Goal: Task Accomplishment & Management: Complete application form

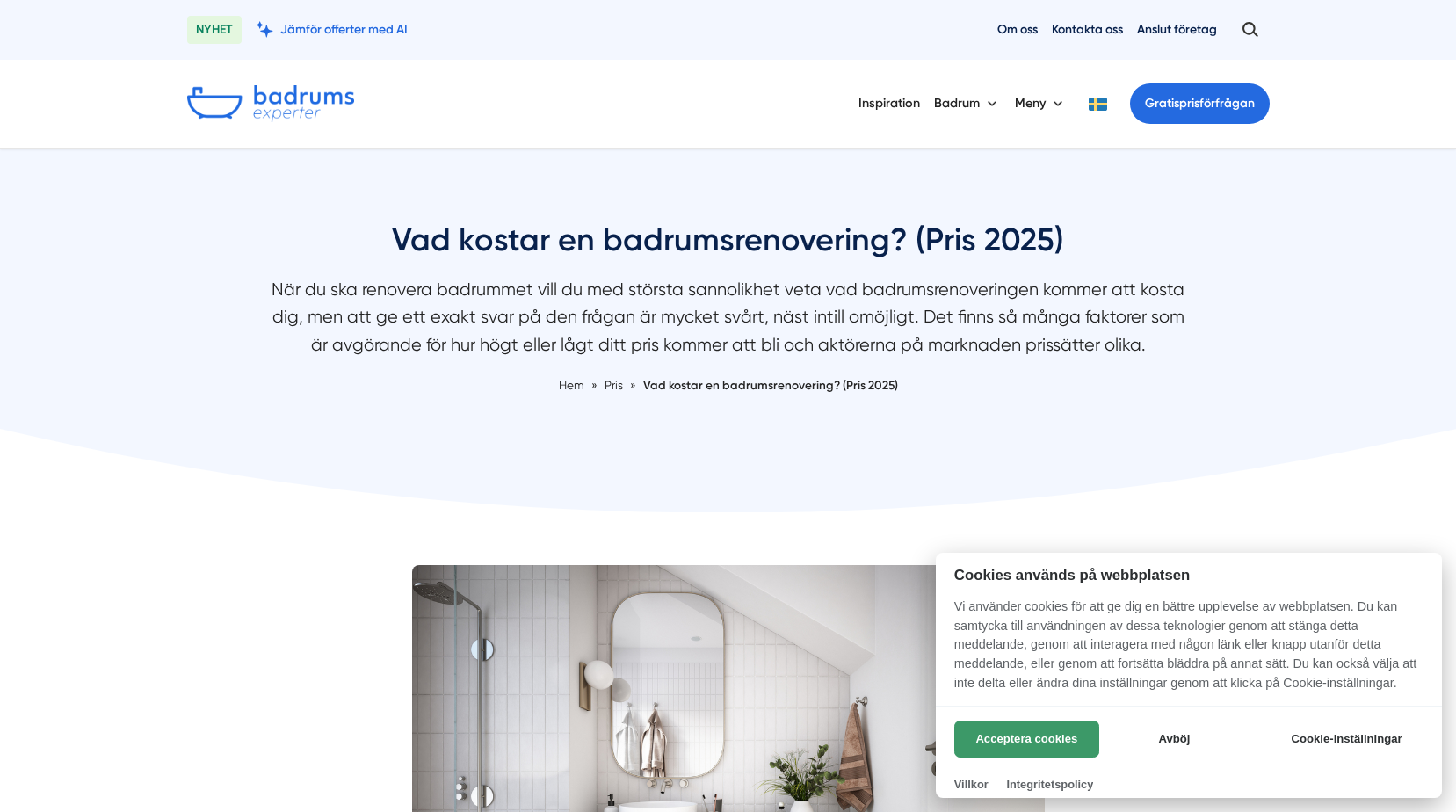
click at [1010, 736] on button "Acceptera cookies" at bounding box center [1027, 739] width 145 height 37
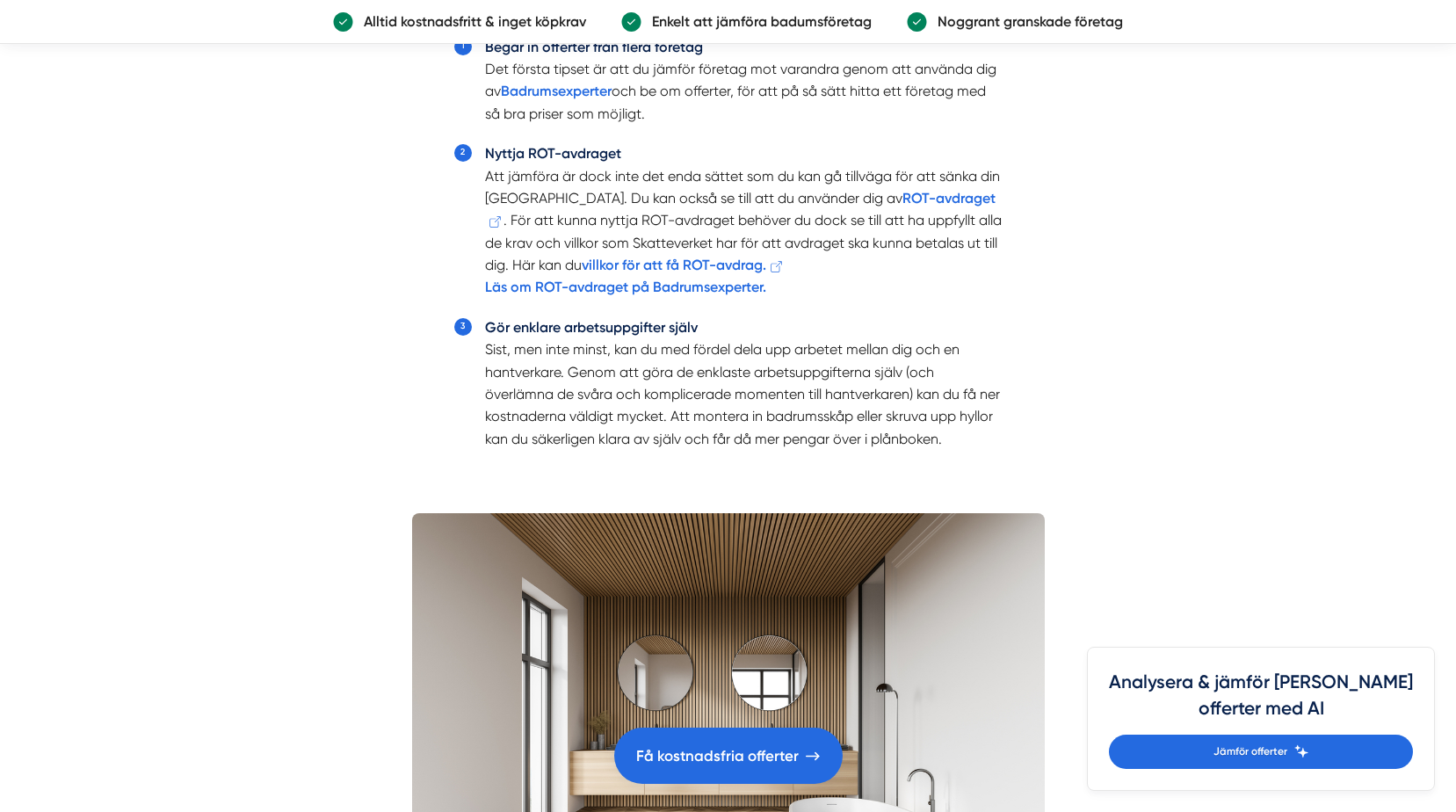
scroll to position [4217, 0]
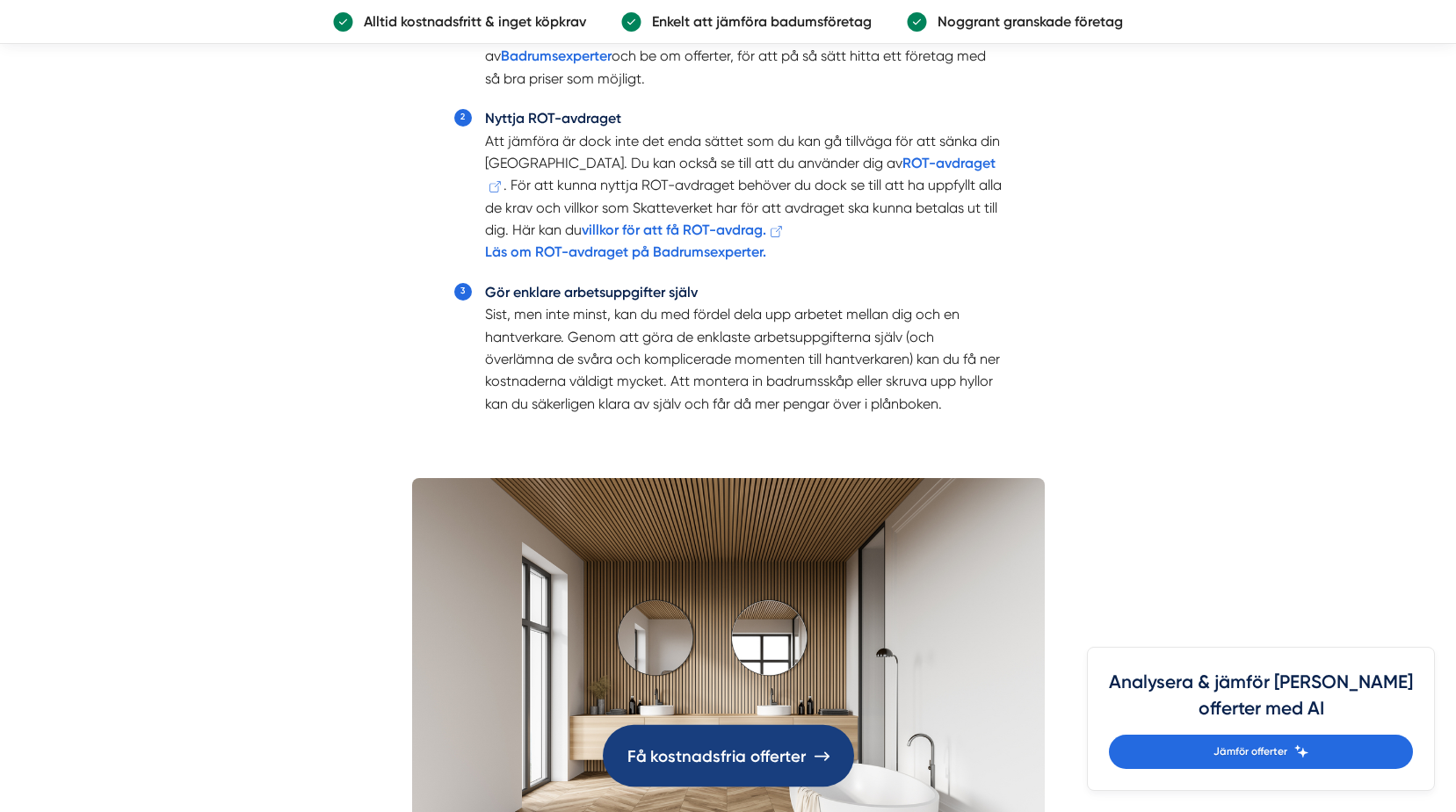
click at [729, 769] on link "Få kostnadsfria offerter" at bounding box center [728, 755] width 251 height 62
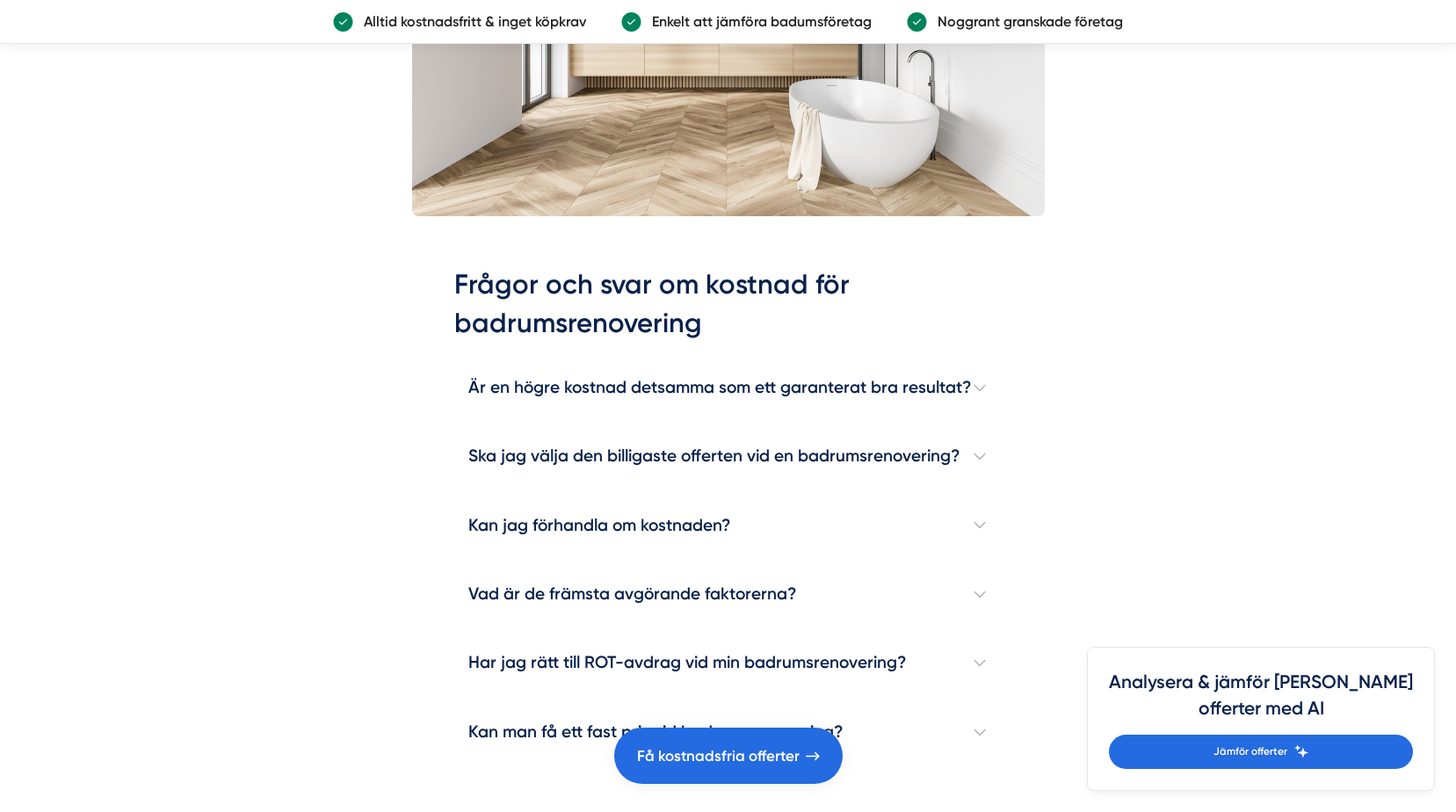
scroll to position [5009, 0]
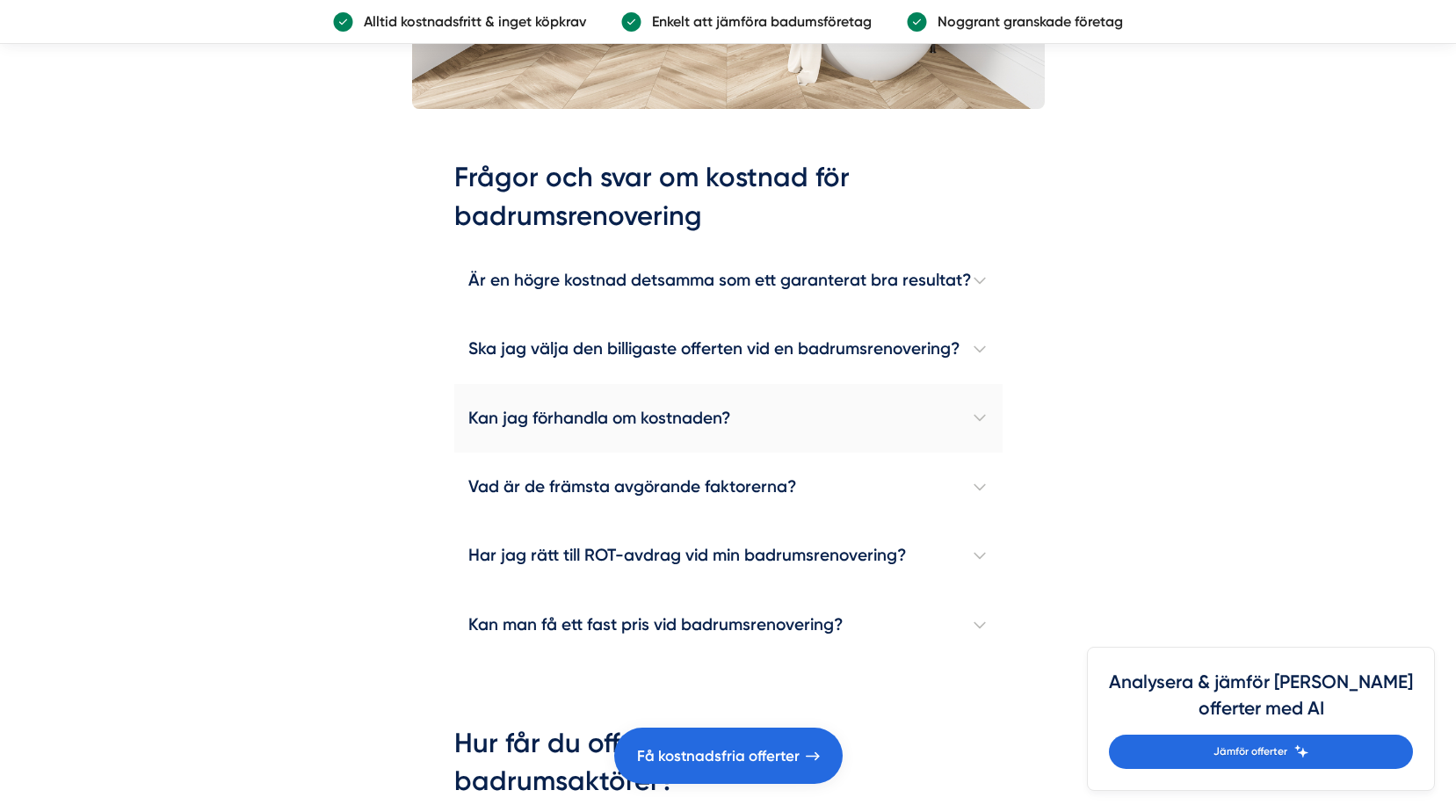
click at [980, 414] on h4 "Kan jag förhandla om kostnaden?" at bounding box center [728, 418] width 548 height 68
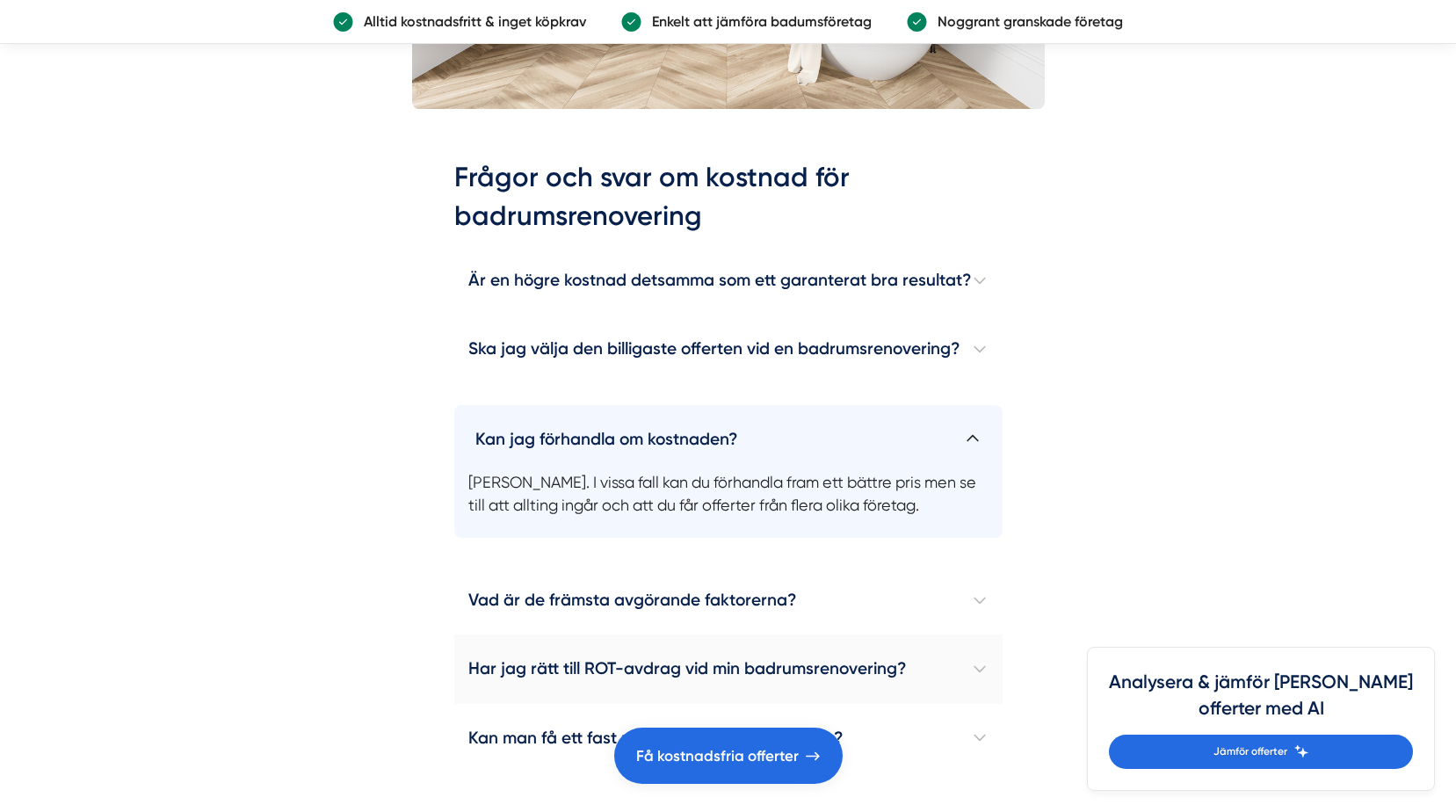
click at [984, 668] on h4 "Har jag rätt till ROT-avdrag vid min badrumsrenovering?" at bounding box center [728, 668] width 548 height 68
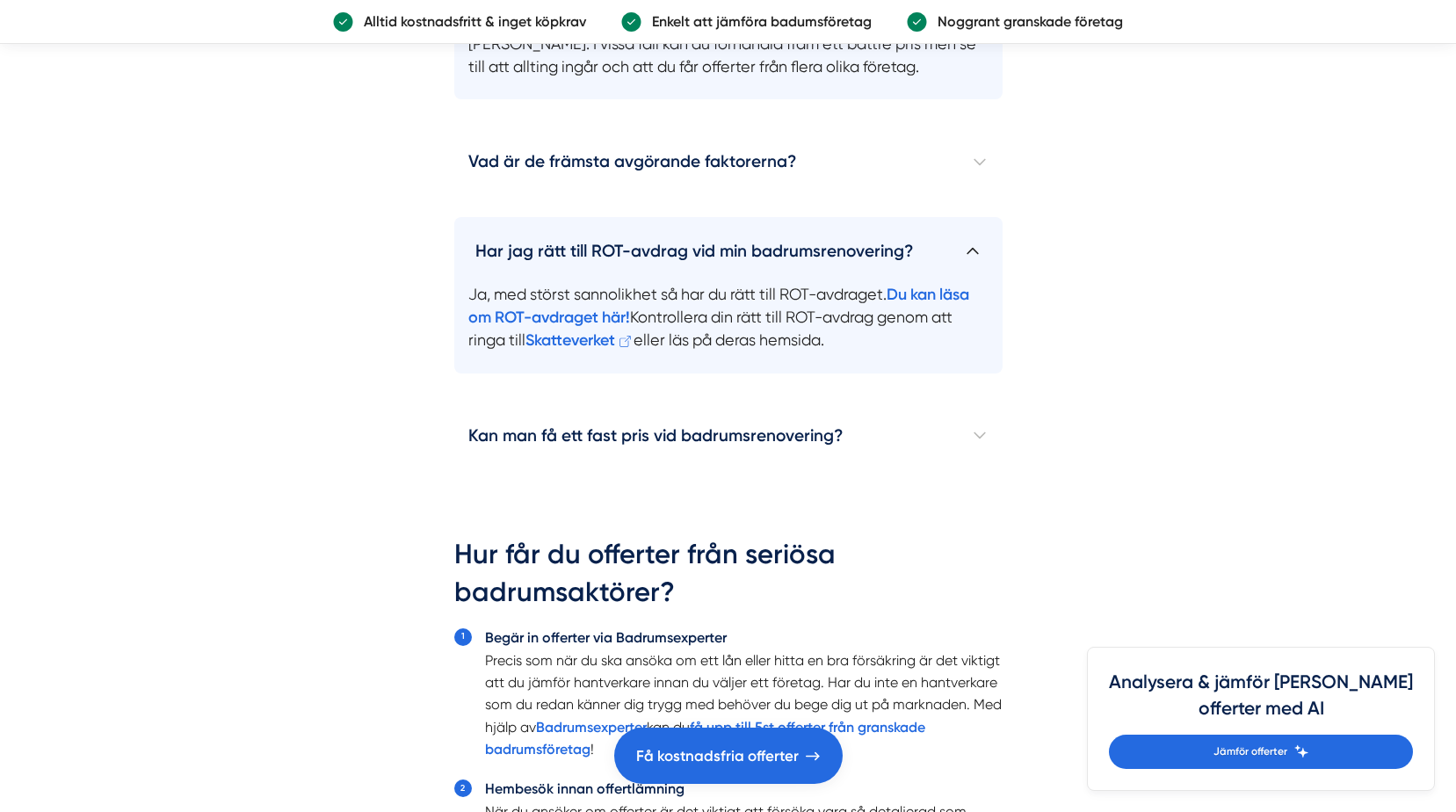
scroll to position [5448, 0]
click at [990, 435] on h4 "Kan man få ett fast pris vid badrumsrenovering?" at bounding box center [728, 435] width 548 height 68
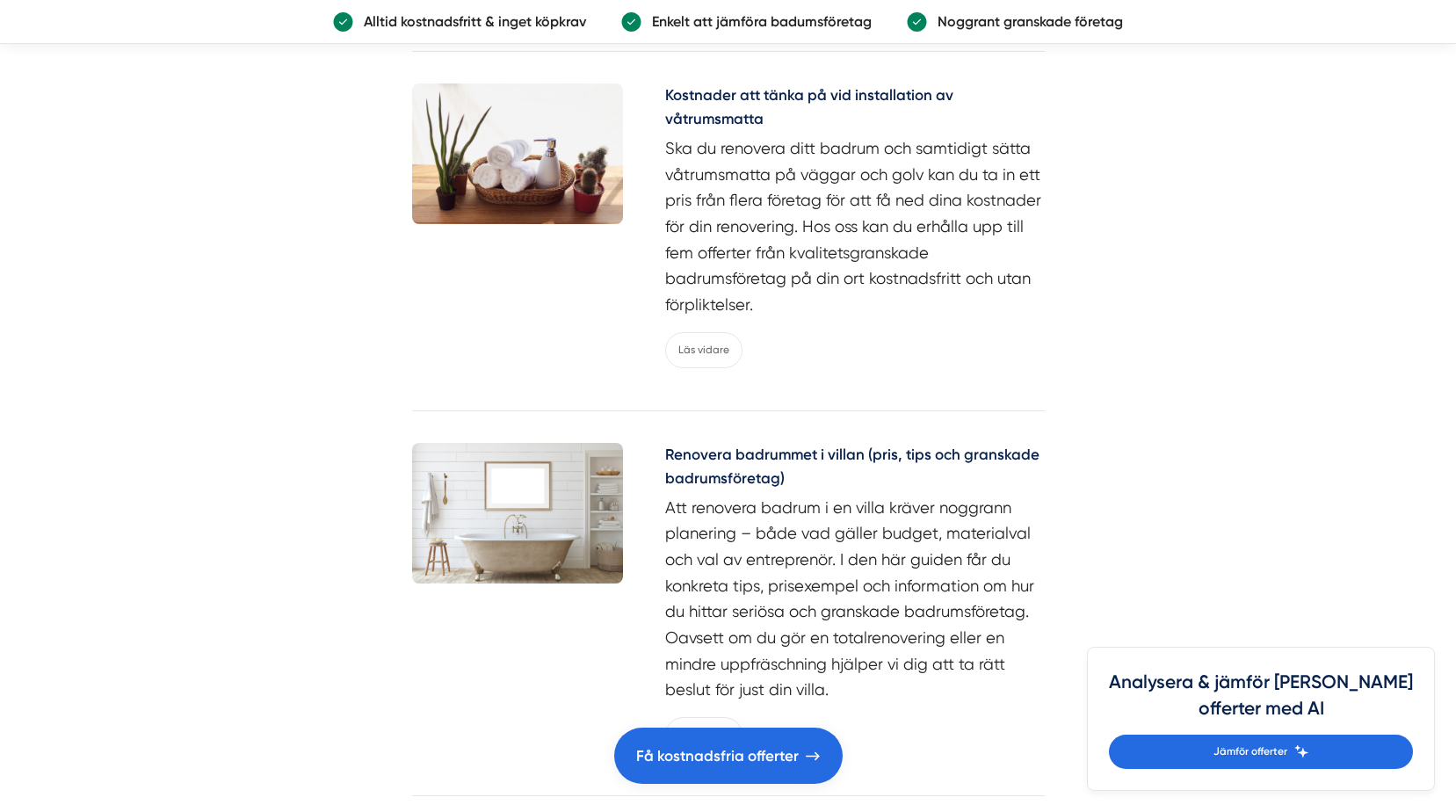
scroll to position [8699, 0]
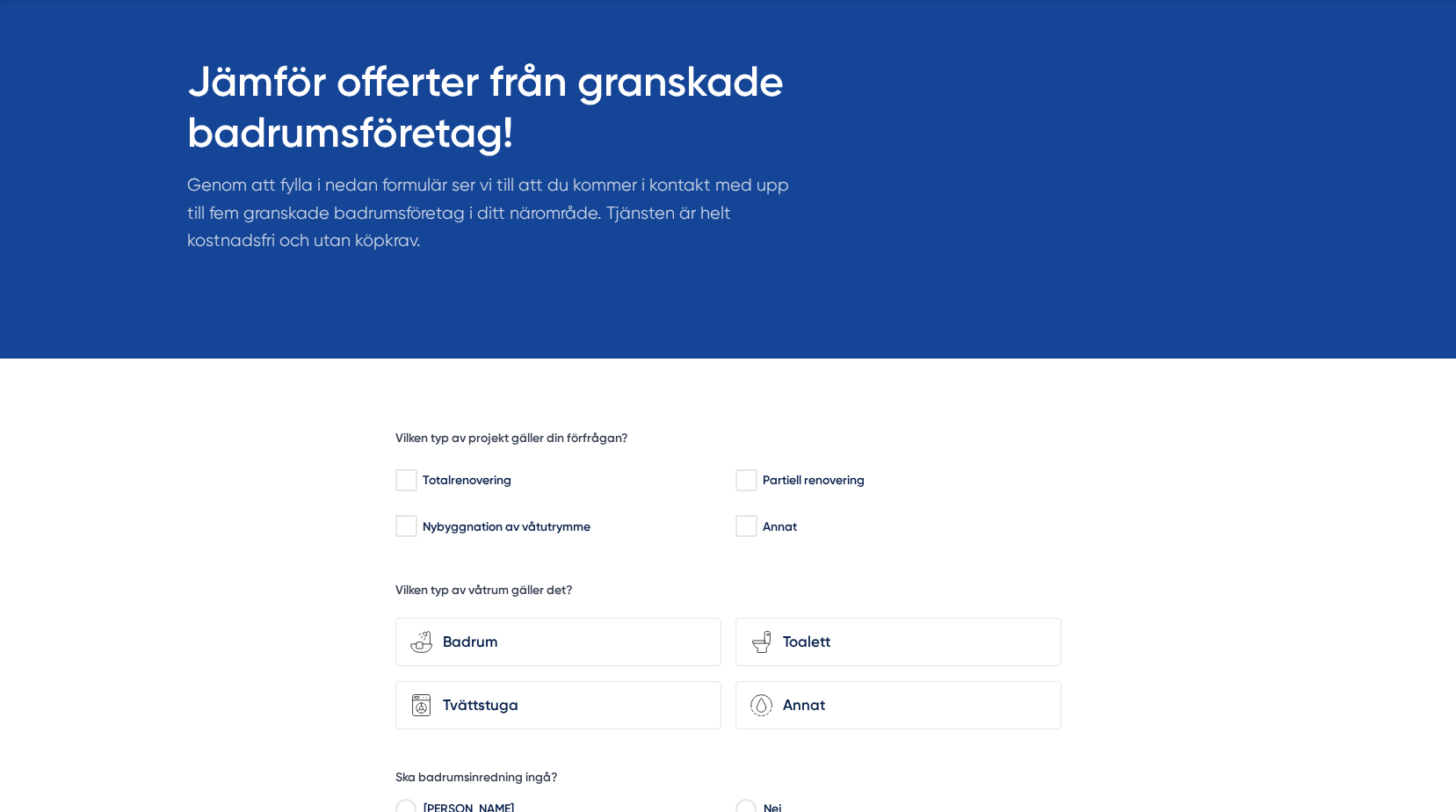
scroll to position [176, 0]
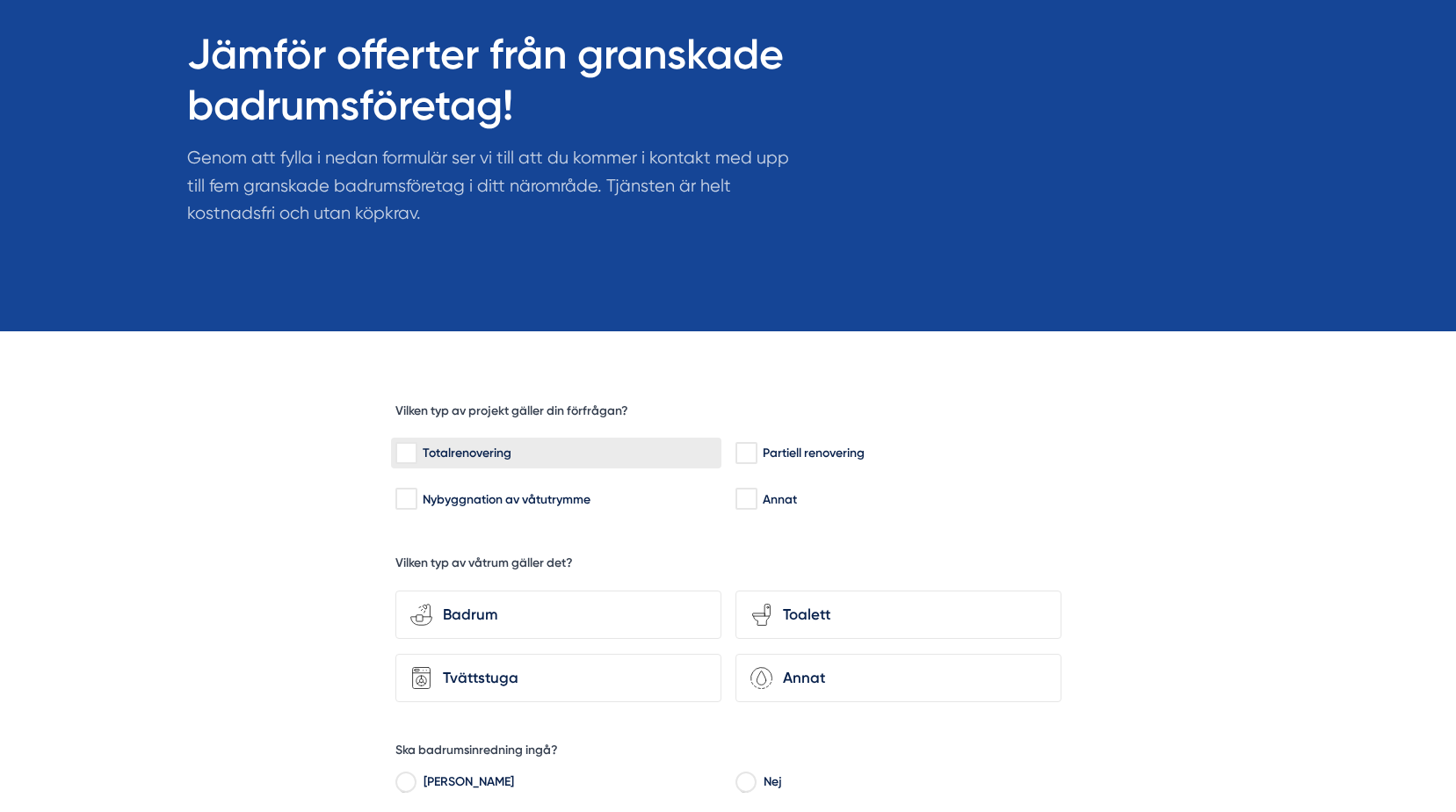
click at [403, 453] on input "Totalrenovering" at bounding box center [406, 453] width 21 height 18
checkbox input "true"
click at [497, 622] on div "Badrum" at bounding box center [569, 615] width 275 height 23
click at [0, 0] on input "bathroom-tub-towel Badrum" at bounding box center [0, 0] width 0 height 0
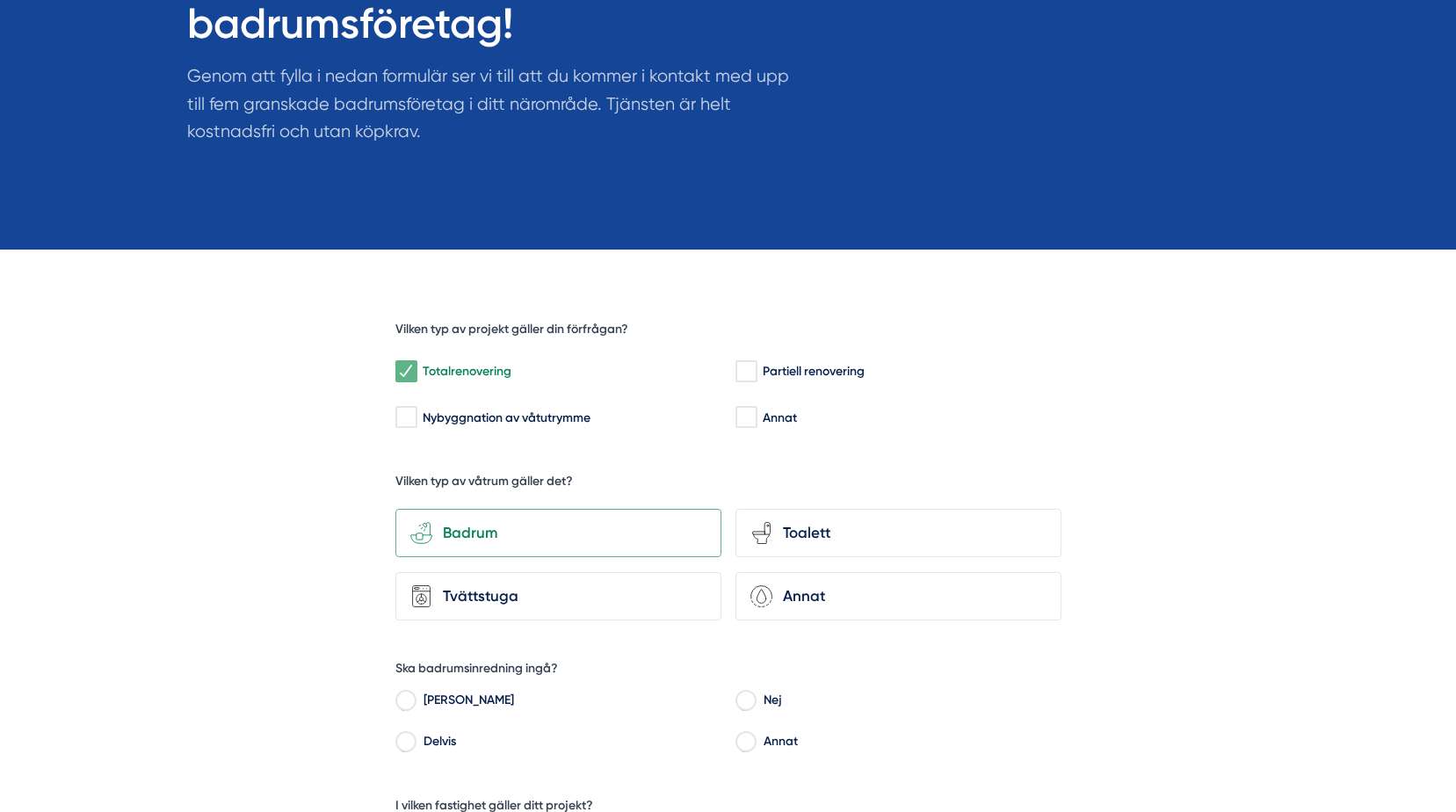
scroll to position [440, 0]
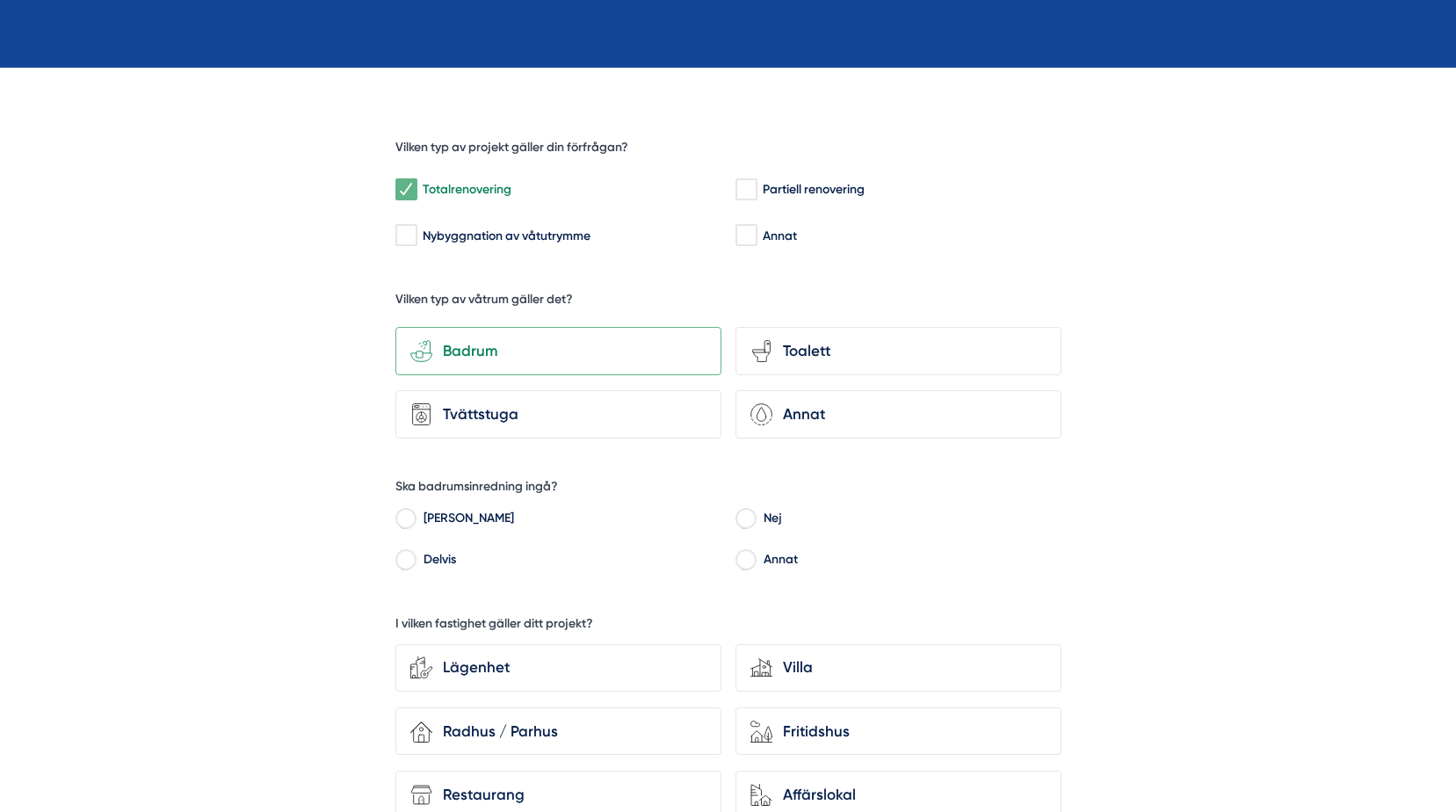
click at [405, 522] on input "[PERSON_NAME]" at bounding box center [406, 521] width 21 height 16
radio input "true"
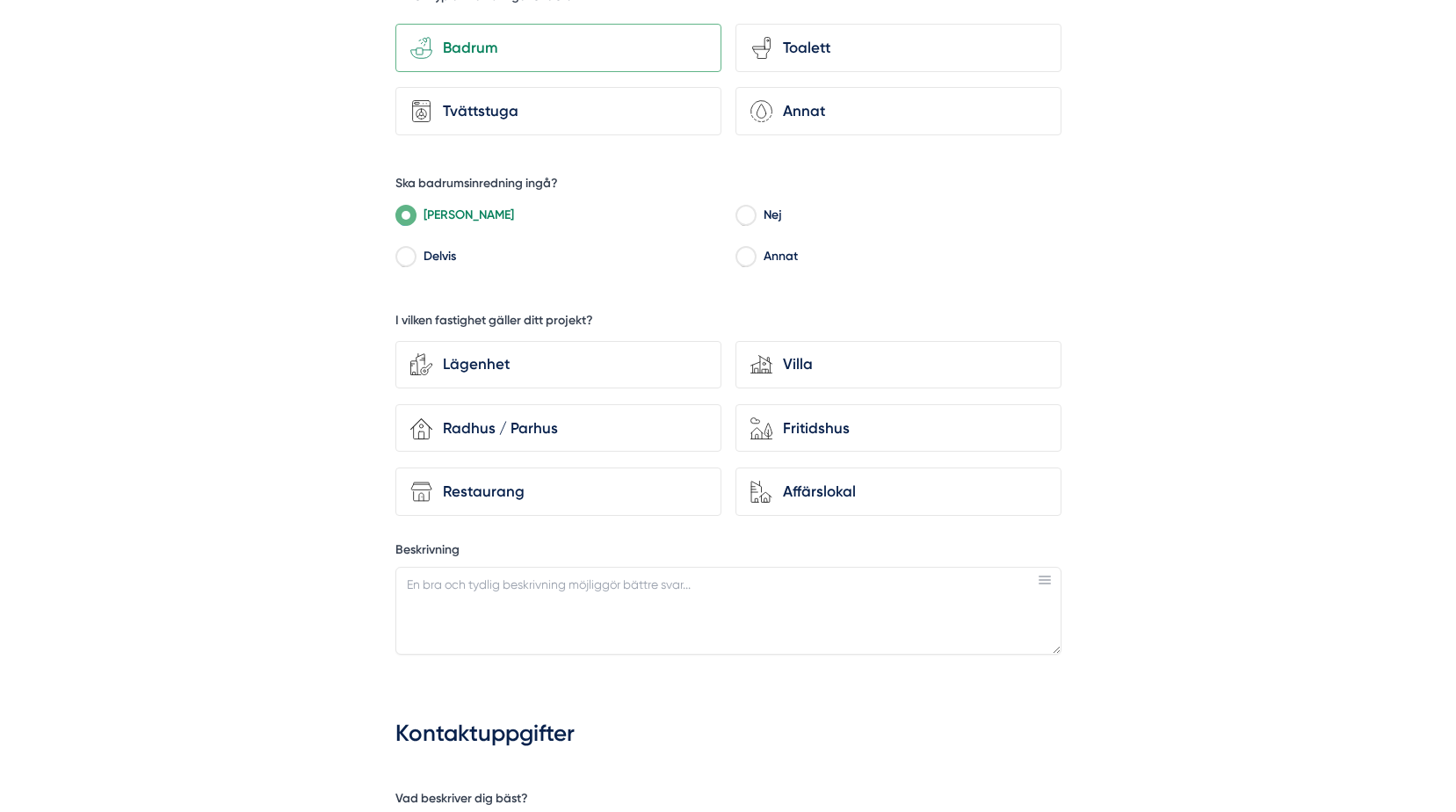
scroll to position [791, 0]
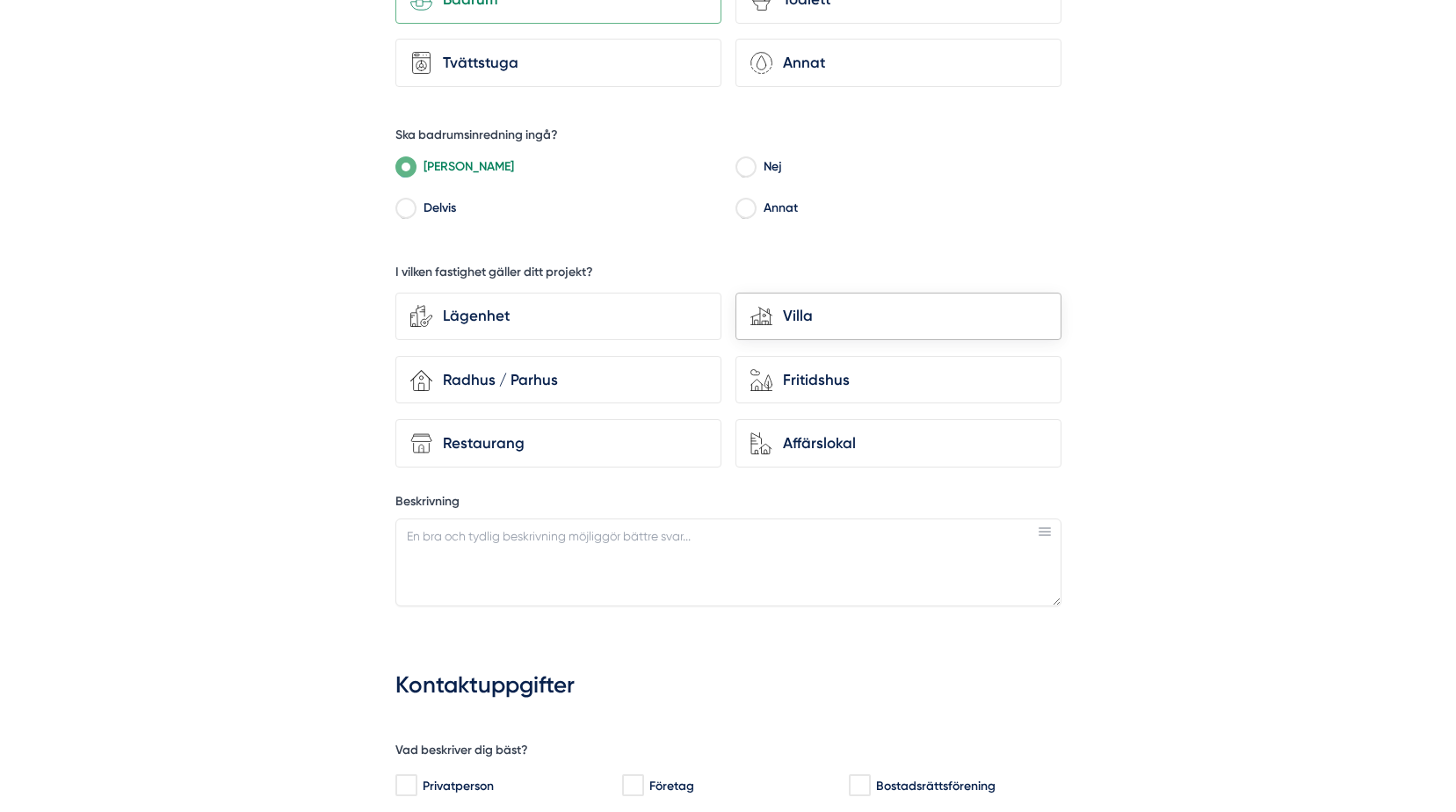
click at [788, 313] on div "Villa" at bounding box center [909, 316] width 275 height 23
click at [0, 0] on input "house-modern Villa" at bounding box center [0, 0] width 0 height 0
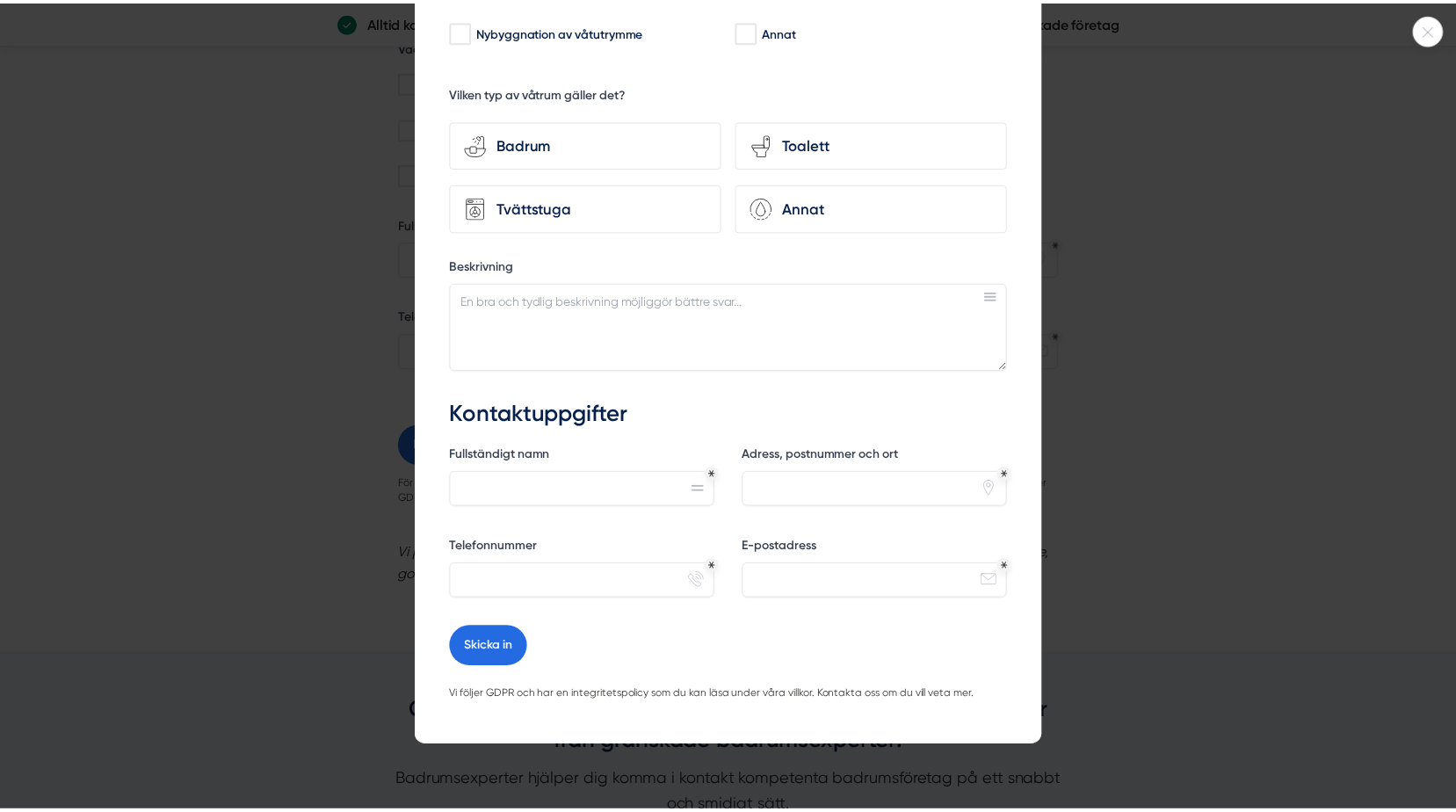
scroll to position [0, 0]
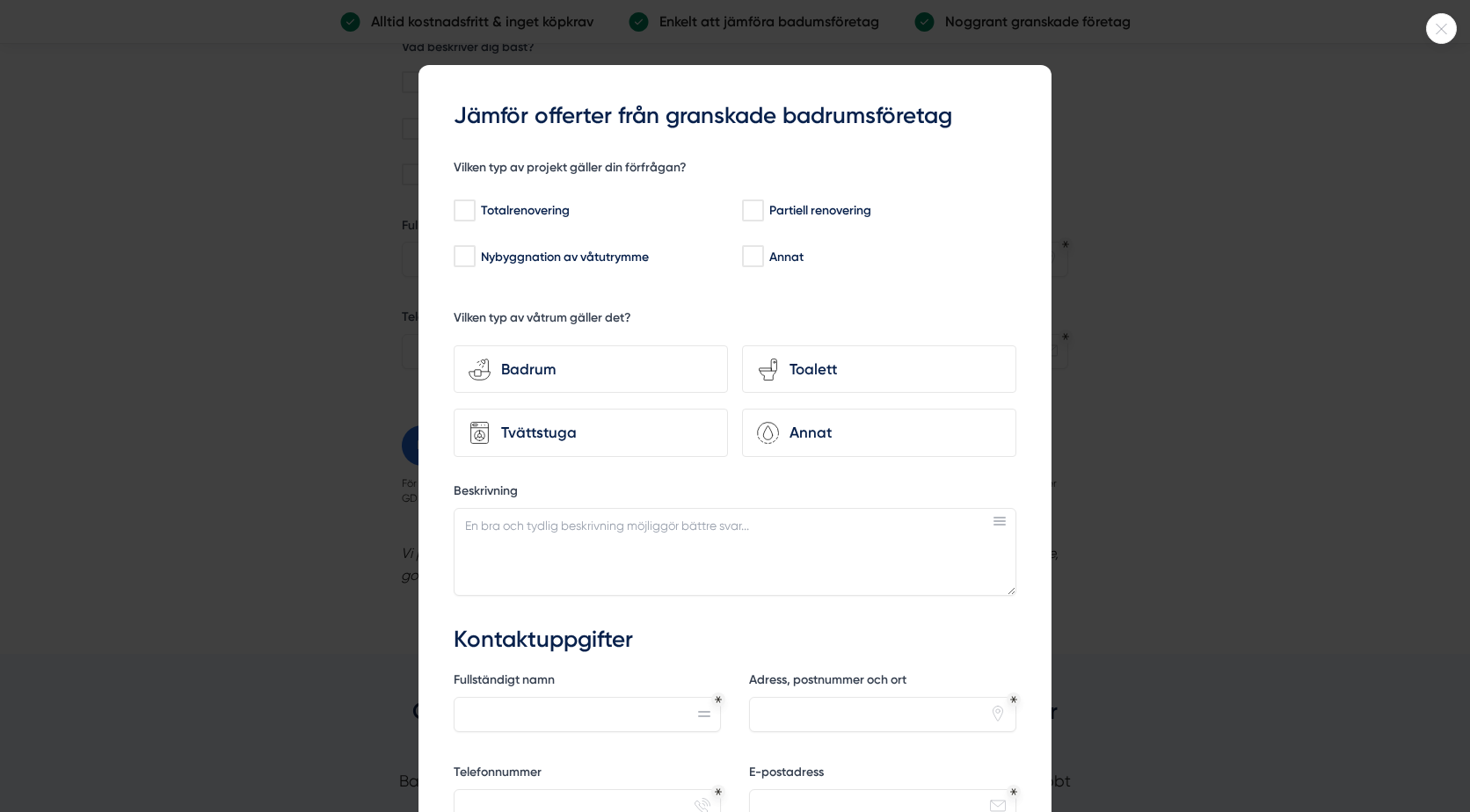
click at [184, 201] on div at bounding box center [735, 406] width 1470 height 812
